Goal: Understand site structure: Understand site structure

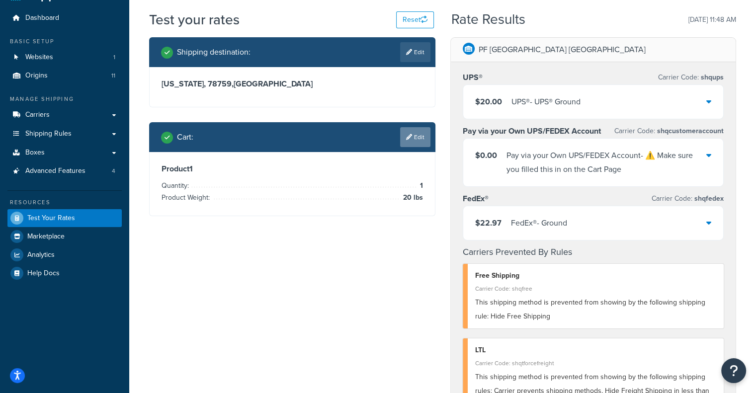
click at [417, 143] on link "Edit" at bounding box center [415, 137] width 30 height 20
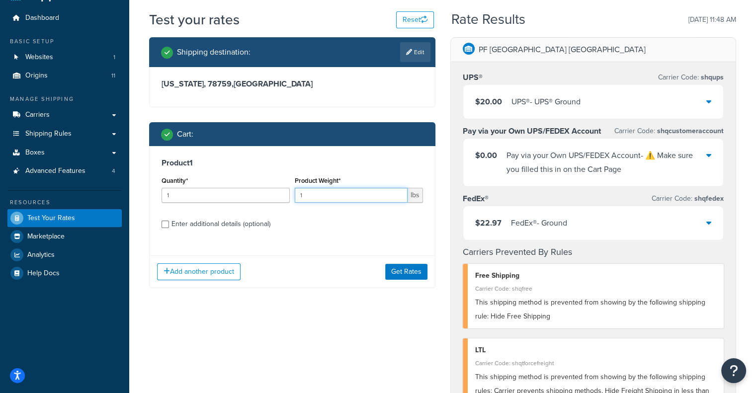
drag, startPoint x: 359, startPoint y: 198, endPoint x: 234, endPoint y: 196, distance: 124.7
click at [234, 196] on div "Quantity* 1 Product Weight* 1 lbs" at bounding box center [292, 192] width 266 height 36
type input "156"
click at [408, 270] on button "Get Rates" at bounding box center [406, 272] width 42 height 16
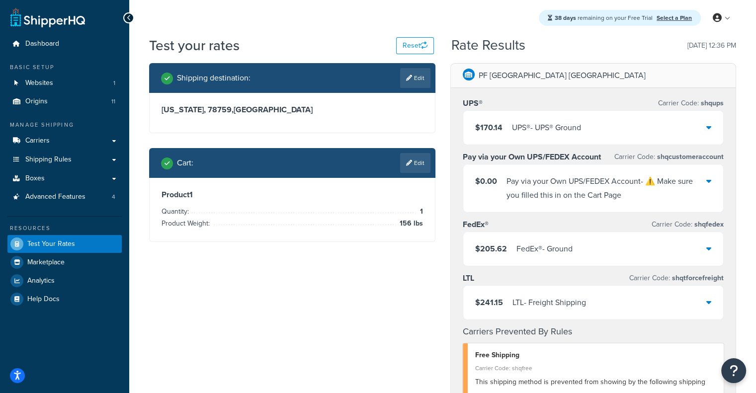
scroll to position [85, 0]
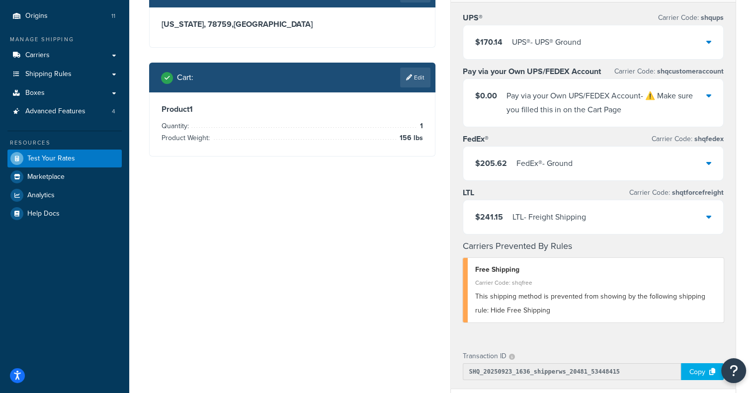
click at [592, 228] on div "$241.15 LTL - Freight Shipping" at bounding box center [593, 217] width 260 height 34
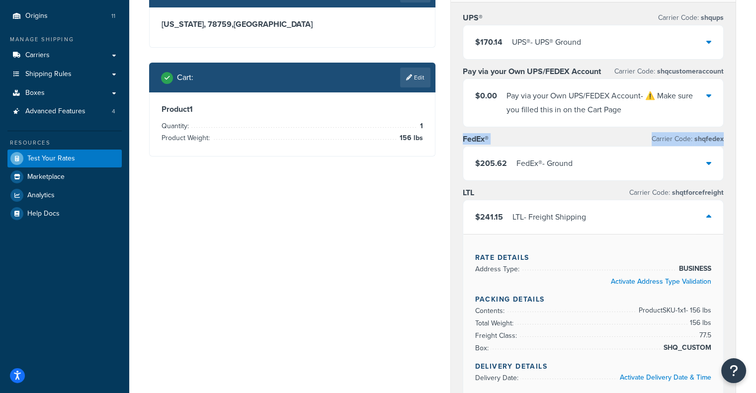
drag, startPoint x: 754, startPoint y: 127, endPoint x: 760, endPoint y: 139, distance: 13.3
click at [755, 139] on html "Accessibility Screen-Reader Guide, Feedback, and Issue Reporting | New window S…" at bounding box center [378, 378] width 756 height 926
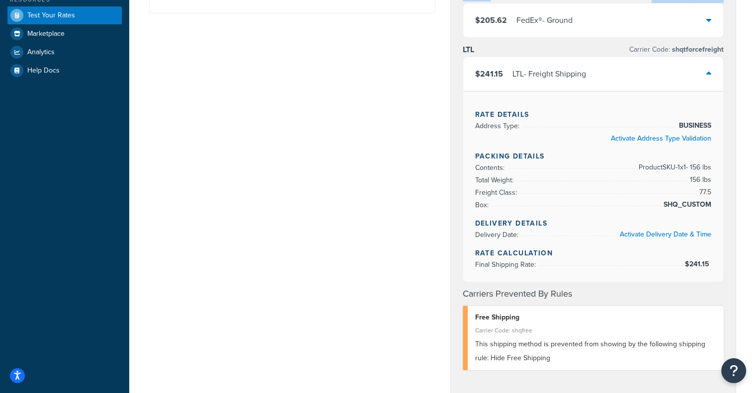
scroll to position [227, 0]
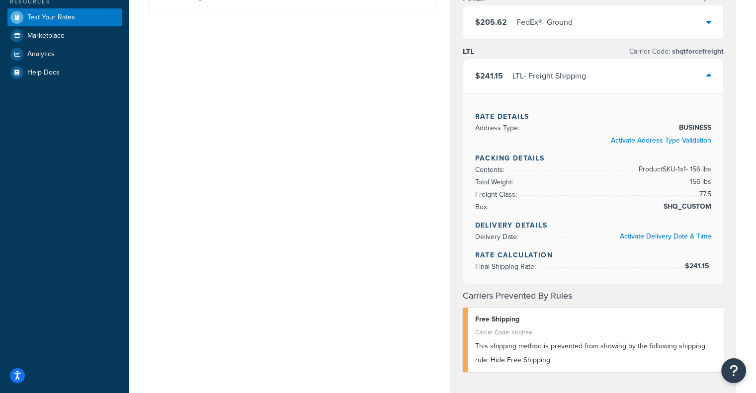
click at [684, 79] on div "$241.15 LTL - Freight Shipping" at bounding box center [593, 76] width 260 height 34
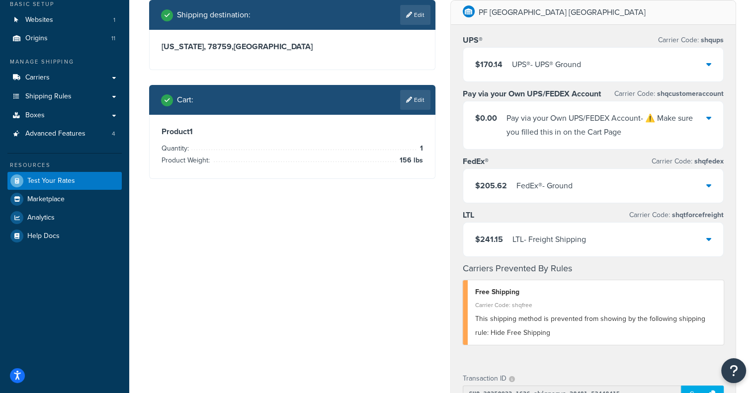
scroll to position [64, 0]
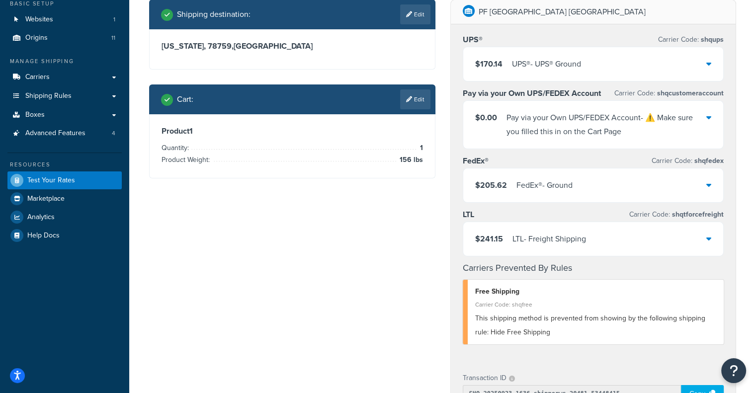
click at [362, 193] on div "Shipping destination : Edit Texas, 78759 , United States Cart : Edit Product 1 …" at bounding box center [292, 97] width 301 height 194
click at [95, 39] on link "Origins 11" at bounding box center [64, 38] width 114 height 18
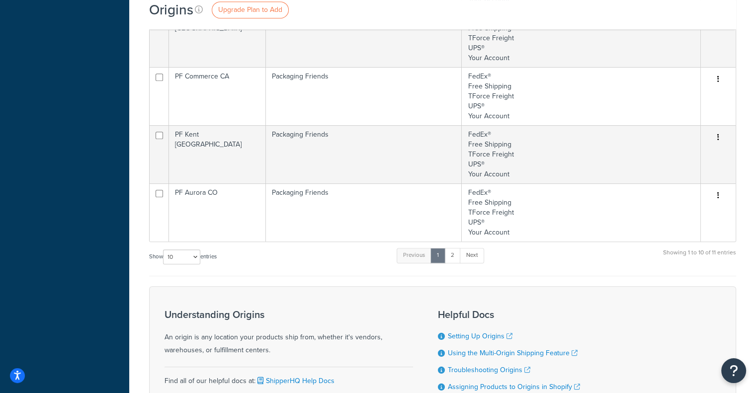
scroll to position [472, 0]
click at [451, 258] on link "2" at bounding box center [452, 256] width 16 height 15
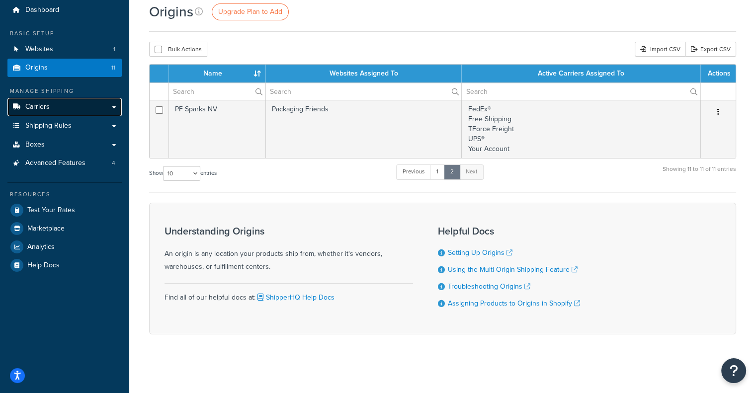
click at [67, 104] on link "Carriers" at bounding box center [64, 107] width 114 height 18
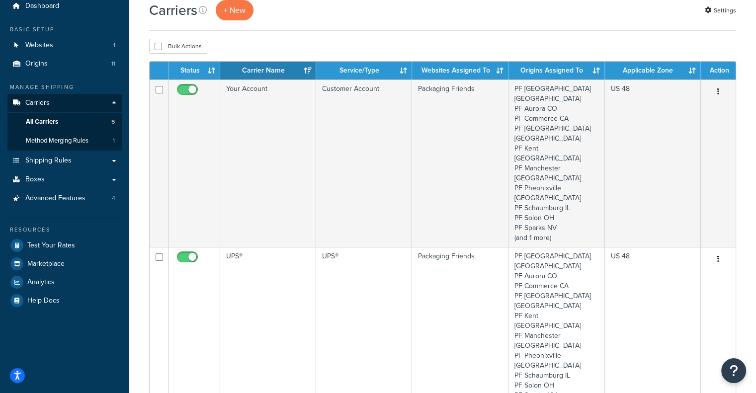
scroll to position [41, 0]
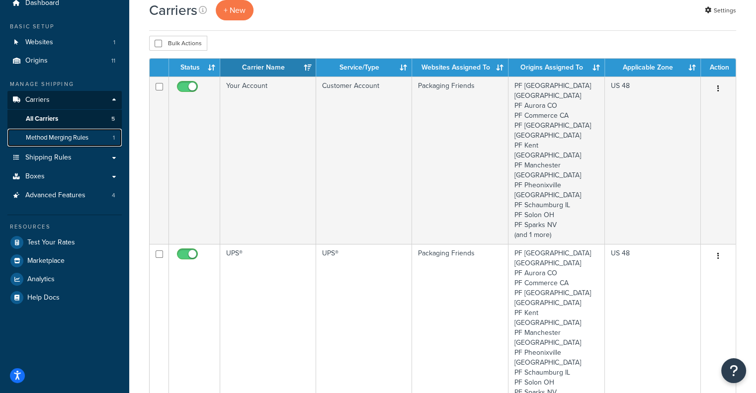
click at [94, 136] on link "Method Merging Rules 1" at bounding box center [64, 138] width 114 height 18
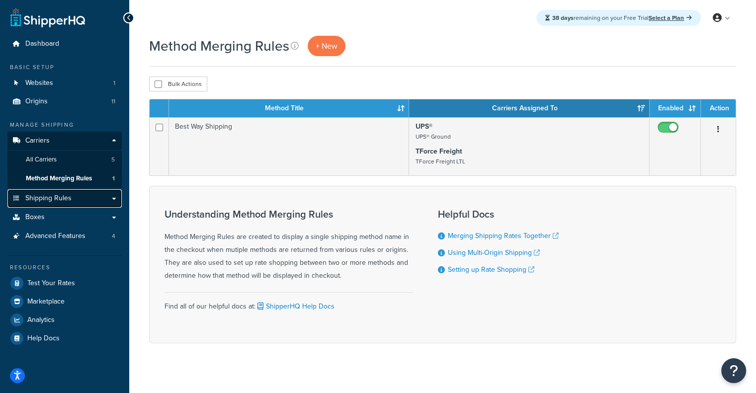
click at [68, 199] on span "Shipping Rules" at bounding box center [48, 198] width 46 height 8
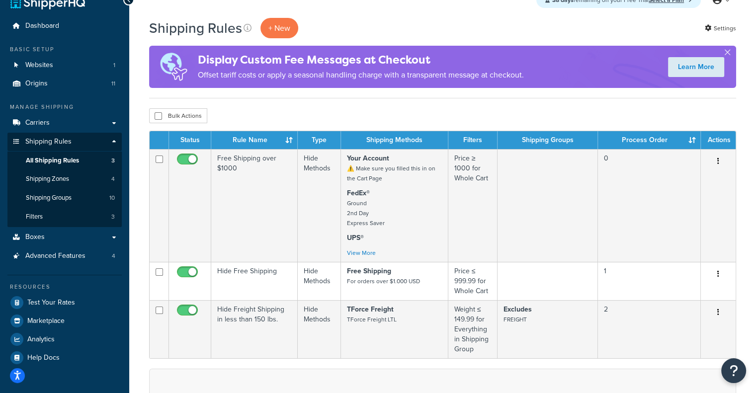
scroll to position [20, 0]
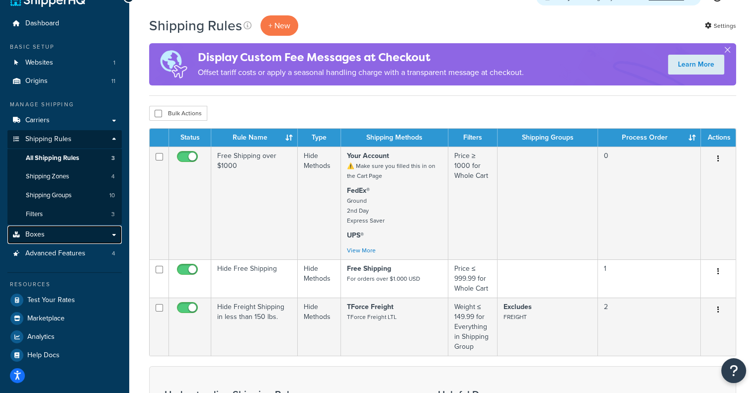
click at [74, 230] on link "Boxes" at bounding box center [64, 235] width 114 height 18
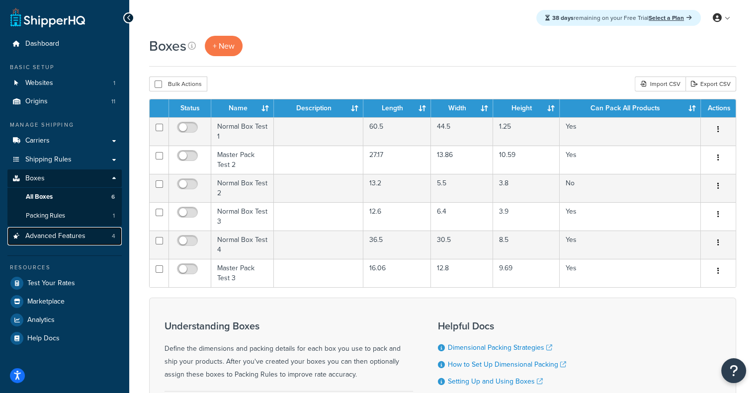
click at [68, 234] on span "Advanced Features" at bounding box center [55, 236] width 60 height 8
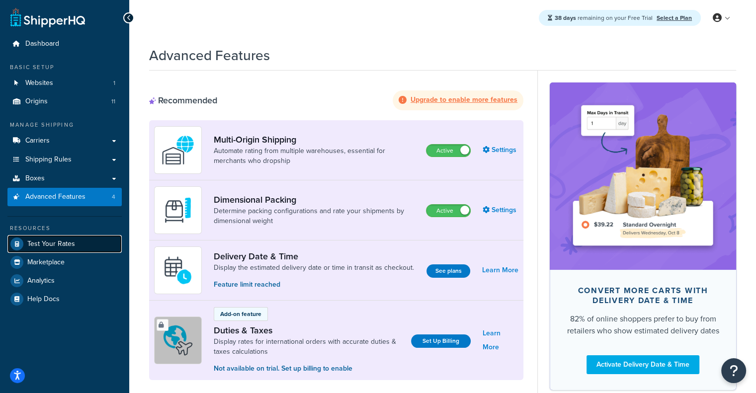
click at [36, 240] on span "Test Your Rates" at bounding box center [51, 244] width 48 height 8
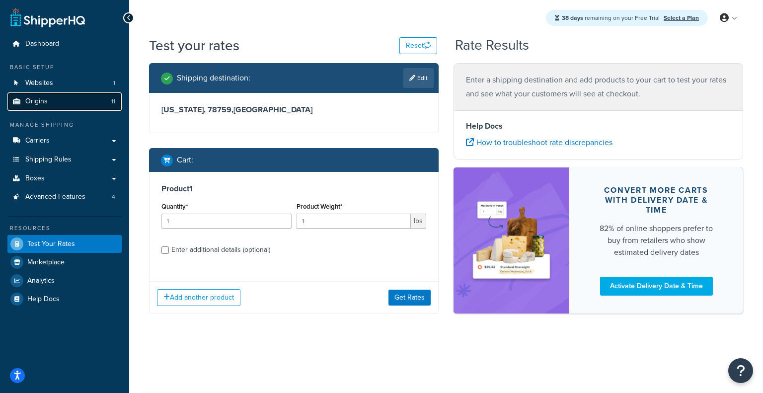
click at [95, 97] on link "Origins 11" at bounding box center [64, 101] width 114 height 18
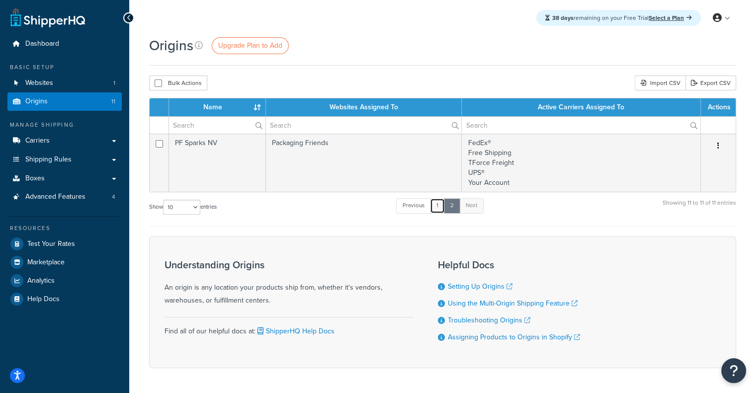
click at [438, 206] on link "1" at bounding box center [437, 205] width 15 height 15
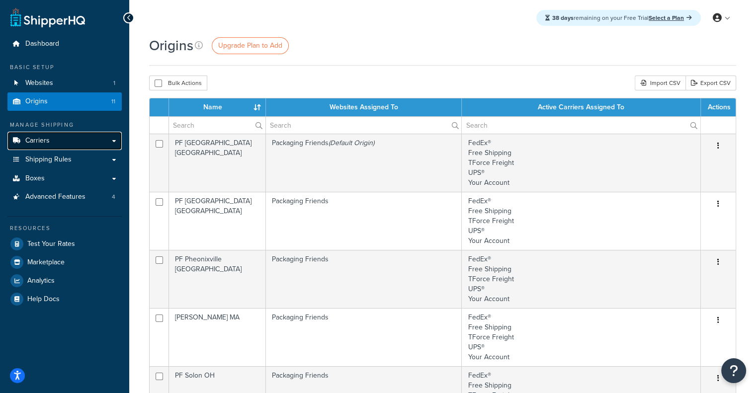
click at [95, 140] on link "Carriers" at bounding box center [64, 141] width 114 height 18
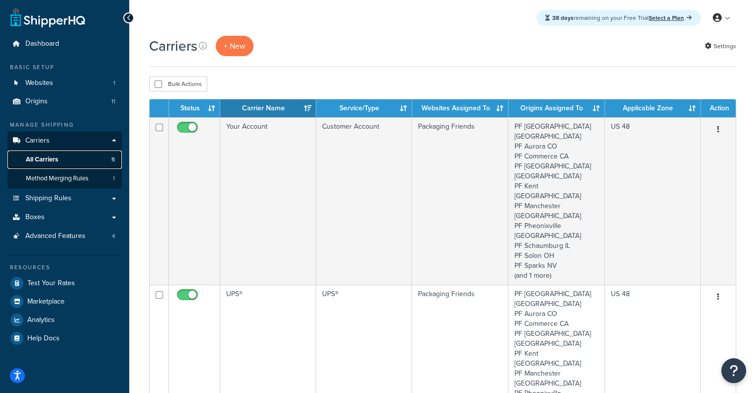
click at [77, 152] on link "All Carriers 5" at bounding box center [64, 160] width 114 height 18
click at [104, 184] on link "Method Merging Rules 1" at bounding box center [64, 178] width 114 height 18
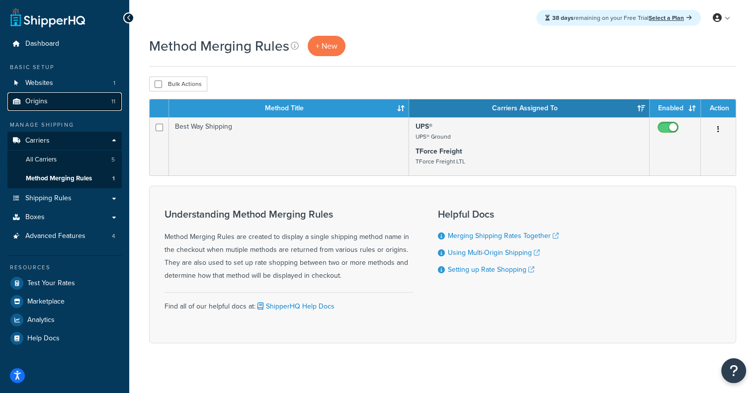
click at [97, 101] on link "Origins 11" at bounding box center [64, 101] width 114 height 18
